Goal: Information Seeking & Learning: Learn about a topic

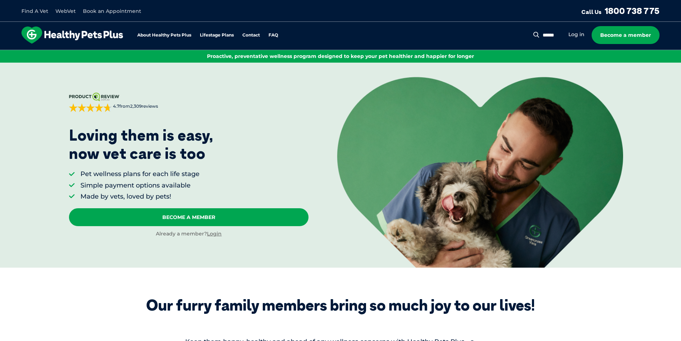
click at [581, 33] on link "Log in" at bounding box center [577, 34] width 16 height 7
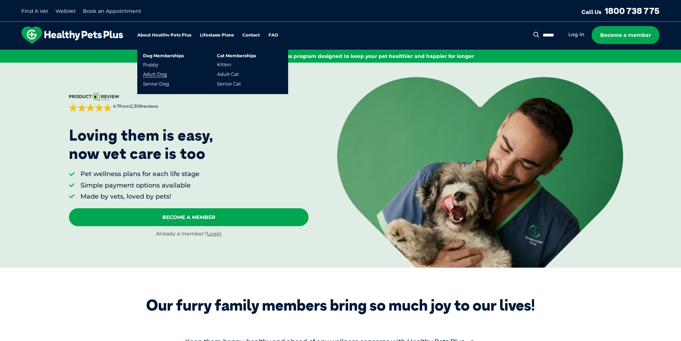
click at [156, 74] on link "Adult Dog" at bounding box center [155, 74] width 24 height 6
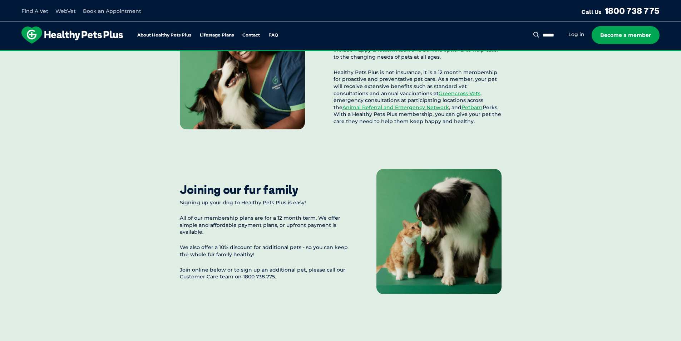
scroll to position [715, 0]
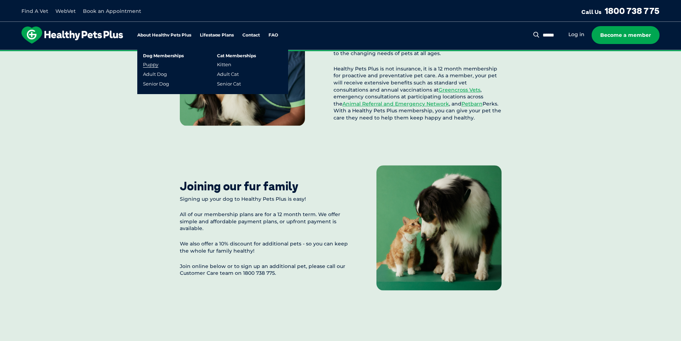
click at [150, 65] on link "Puppy" at bounding box center [150, 65] width 15 height 6
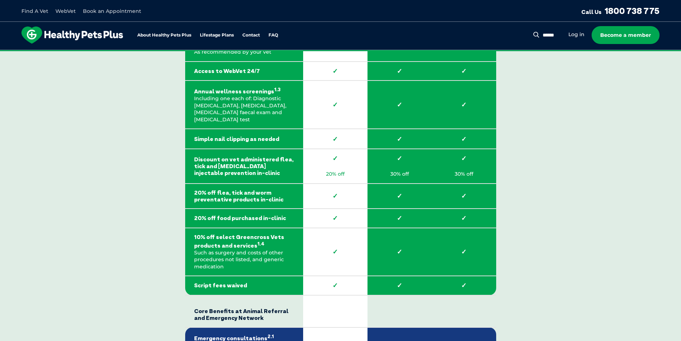
scroll to position [1073, 0]
